Goal: Task Accomplishment & Management: Use online tool/utility

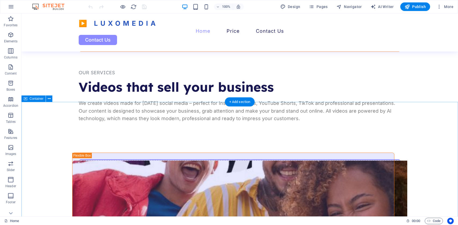
scroll to position [442, 0]
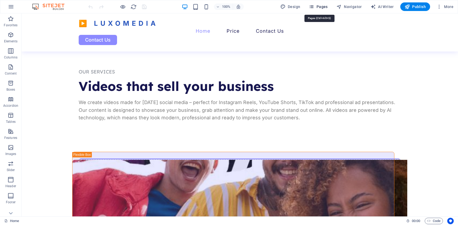
click at [318, 7] on span "Pages" at bounding box center [318, 6] width 19 height 5
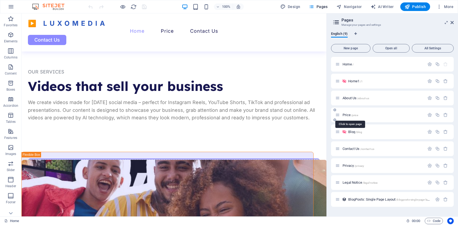
click at [358, 114] on span "/price" at bounding box center [354, 115] width 7 height 3
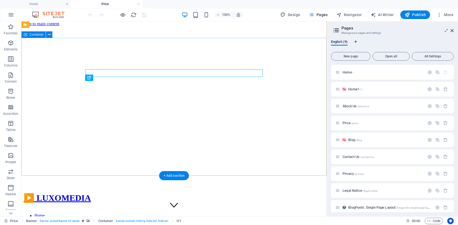
scroll to position [1, 0]
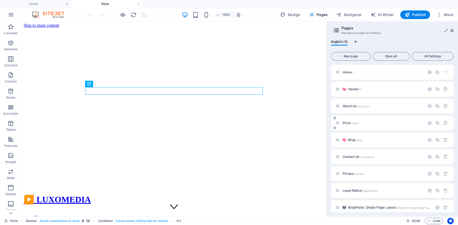
click at [362, 125] on p "Price /price" at bounding box center [382, 122] width 81 height 3
click at [370, 124] on p "Price /price" at bounding box center [382, 122] width 81 height 3
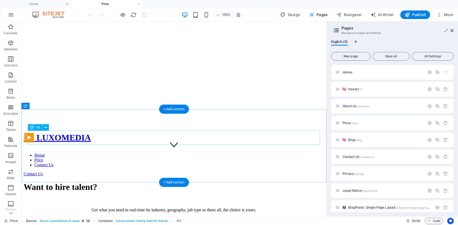
scroll to position [52, 0]
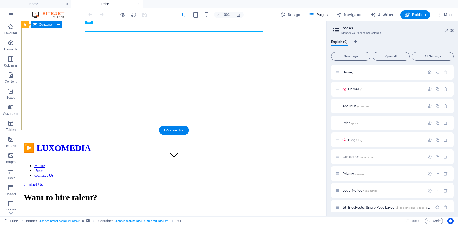
click at [245, 187] on div "Want to hire talent? Get what you need in real-time by industry, geography, job…" at bounding box center [174, 218] width 301 height 63
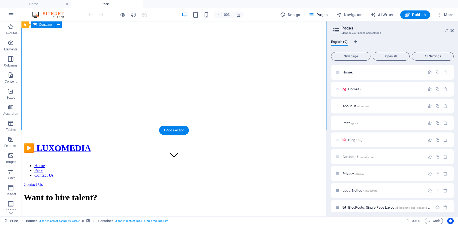
scroll to position [0, 0]
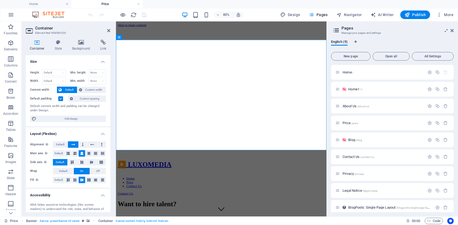
click at [35, 46] on h4 "Container" at bounding box center [38, 45] width 25 height 11
click at [55, 47] on h4 "Style" at bounding box center [59, 45] width 17 height 11
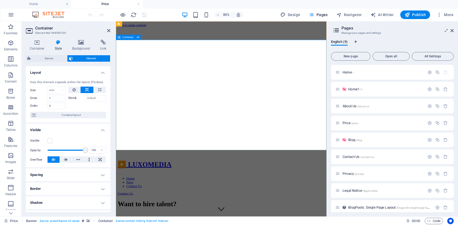
click at [125, 38] on span "Container" at bounding box center [127, 37] width 11 height 3
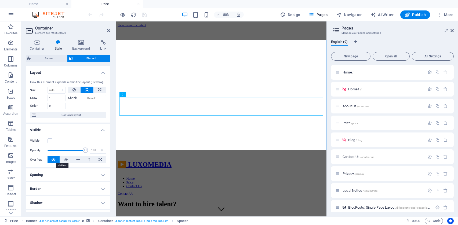
click at [52, 161] on icon at bounding box center [54, 159] width 4 height 6
click at [451, 31] on icon at bounding box center [451, 30] width 3 height 4
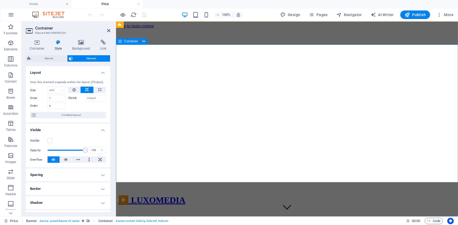
click at [131, 42] on span "Container" at bounding box center [131, 41] width 14 height 3
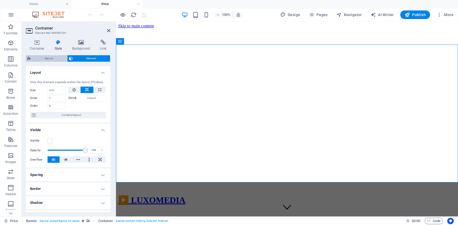
click at [51, 59] on span "Banner" at bounding box center [48, 58] width 33 height 6
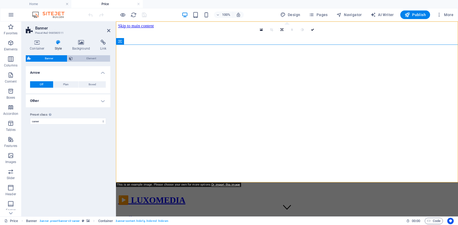
click at [81, 58] on span "Element" at bounding box center [91, 58] width 34 height 6
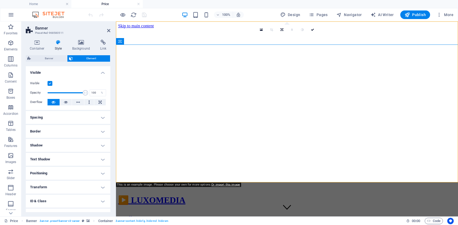
click at [48, 84] on label at bounding box center [50, 83] width 5 height 5
click at [0, 0] on input "Visible" at bounding box center [0, 0] width 0 height 0
click at [145, 15] on icon "save" at bounding box center [144, 15] width 6 height 6
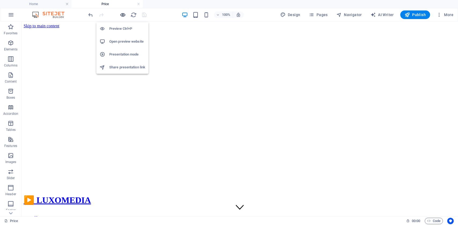
click at [123, 16] on icon "button" at bounding box center [123, 15] width 6 height 6
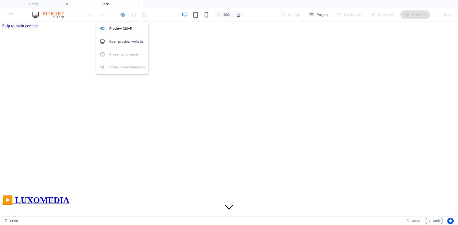
click at [122, 16] on icon "button" at bounding box center [123, 15] width 6 height 6
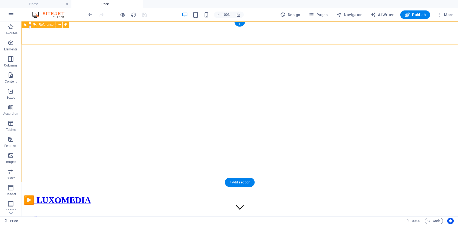
click at [170, 216] on nav "Home Price Contact Us" at bounding box center [240, 223] width 432 height 14
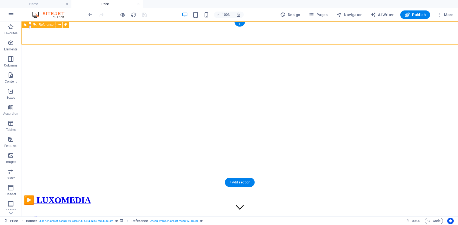
click at [170, 216] on nav "Home Price Contact Us" at bounding box center [240, 223] width 432 height 14
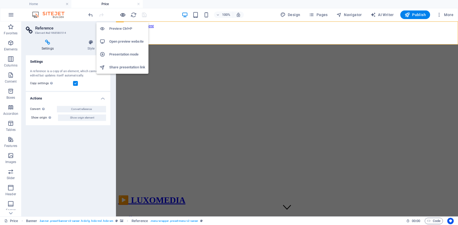
click at [122, 16] on icon "button" at bounding box center [123, 15] width 6 height 6
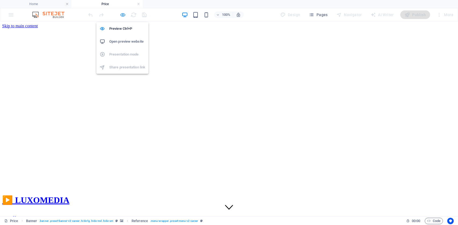
click at [122, 16] on icon "button" at bounding box center [123, 15] width 6 height 6
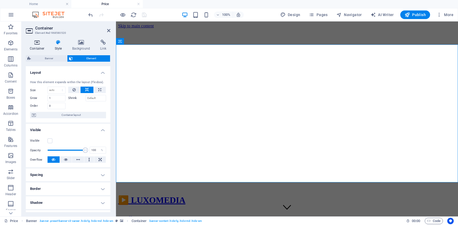
click at [42, 46] on h4 "Container" at bounding box center [38, 45] width 25 height 11
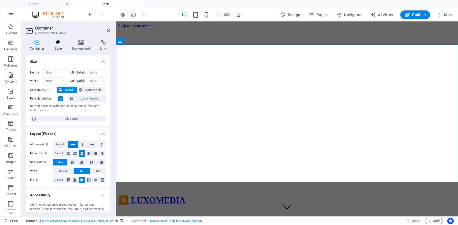
click at [57, 47] on h4 "Style" at bounding box center [59, 45] width 17 height 11
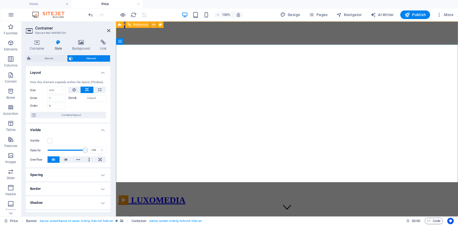
click at [208, 195] on div "▶️ LUXOMEDIA Home Price Contact Us Contact Us" at bounding box center [287, 217] width 338 height 44
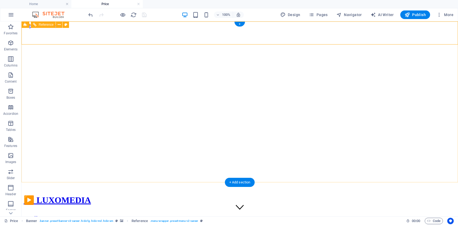
click at [191, 195] on div "▶️ LUXOMEDIA Home Price Contact Us Contact Us" at bounding box center [240, 217] width 432 height 44
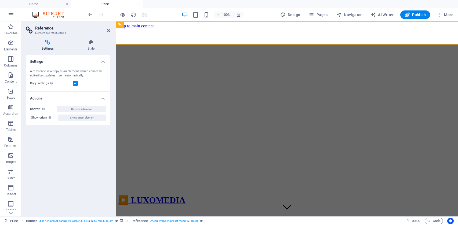
click at [46, 43] on icon at bounding box center [48, 42] width 44 height 5
click at [97, 50] on h4 "Style" at bounding box center [91, 45] width 39 height 11
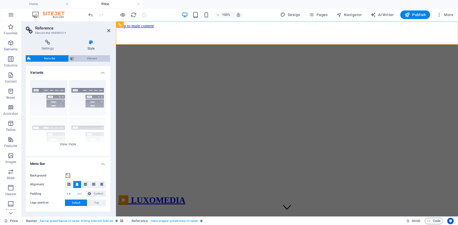
click at [92, 57] on span "Element" at bounding box center [92, 58] width 33 height 6
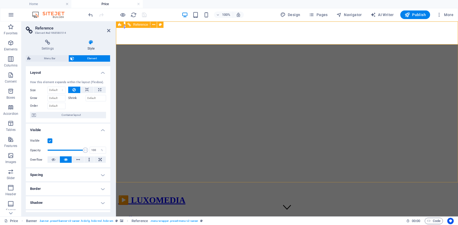
click at [170, 195] on div "▶️ LUXOMEDIA Home Price Contact Us Contact Us" at bounding box center [287, 217] width 338 height 44
